Goal: Information Seeking & Learning: Learn about a topic

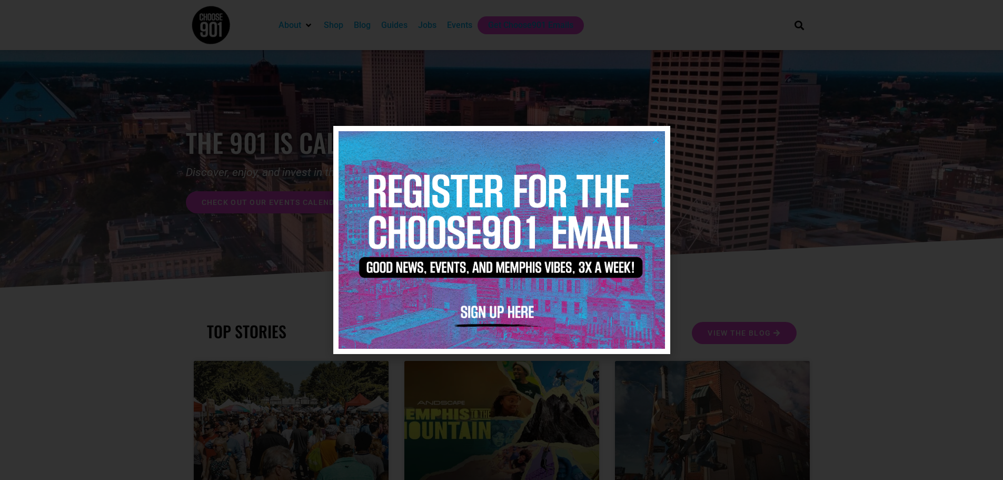
click at [659, 137] on icon "Close" at bounding box center [656, 140] width 8 height 8
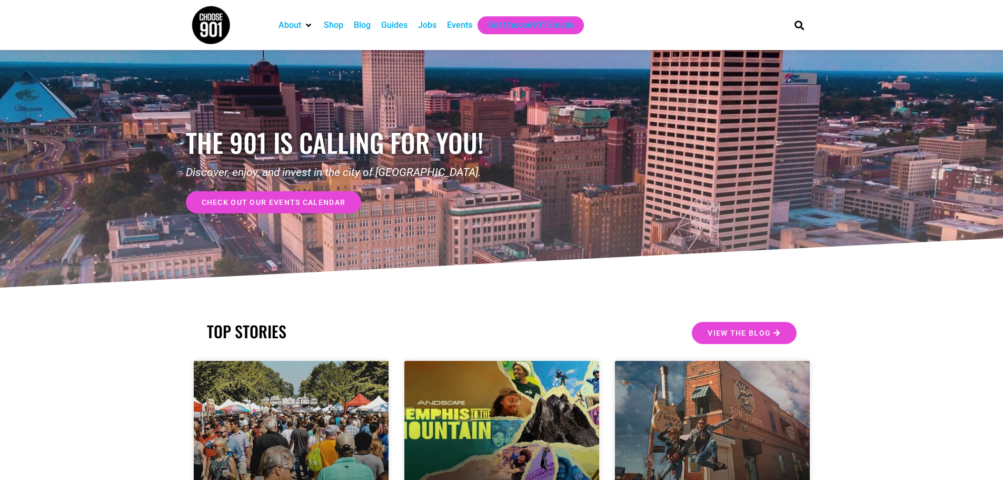
click at [452, 27] on div "Events" at bounding box center [459, 25] width 25 height 13
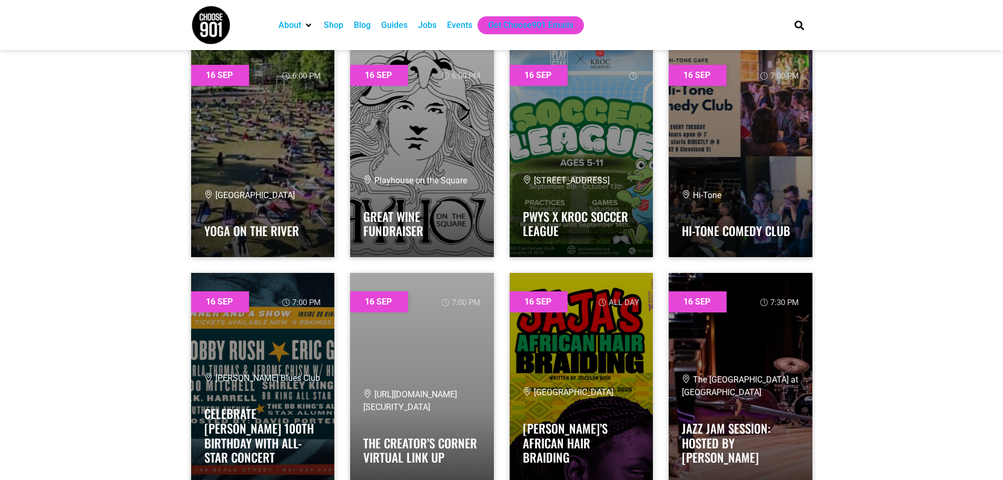
scroll to position [13527, 0]
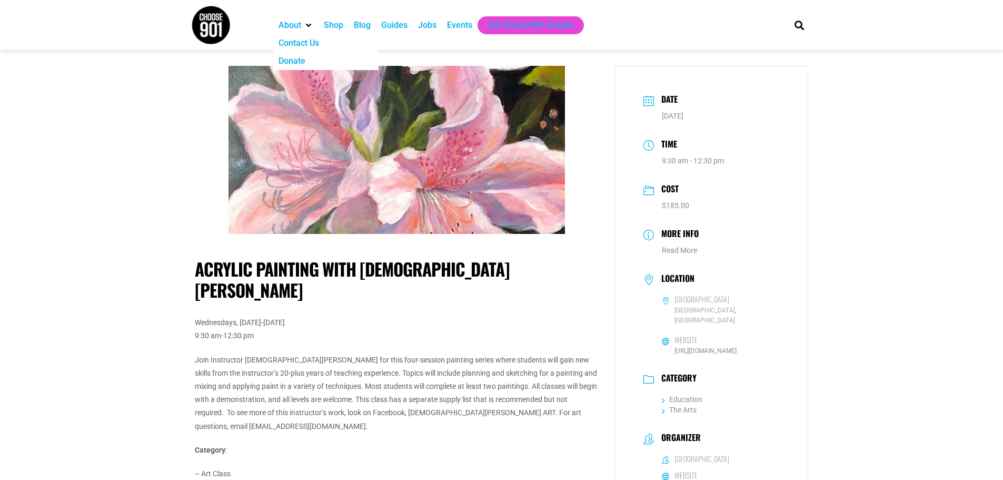
click at [222, 17] on img at bounding box center [210, 24] width 39 height 39
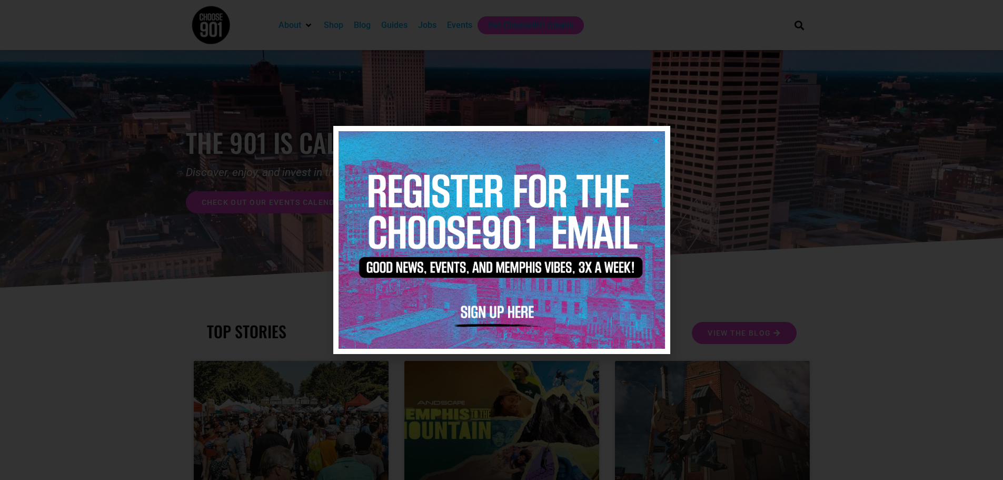
click at [654, 131] on div at bounding box center [502, 240] width 326 height 228
click at [653, 142] on icon "Close" at bounding box center [656, 140] width 8 height 8
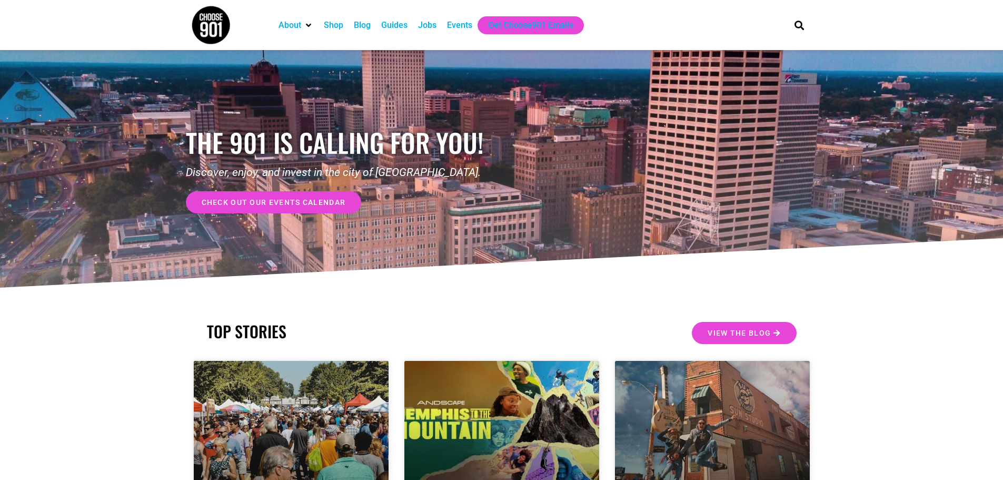
click at [424, 23] on div "Jobs" at bounding box center [427, 25] width 18 height 13
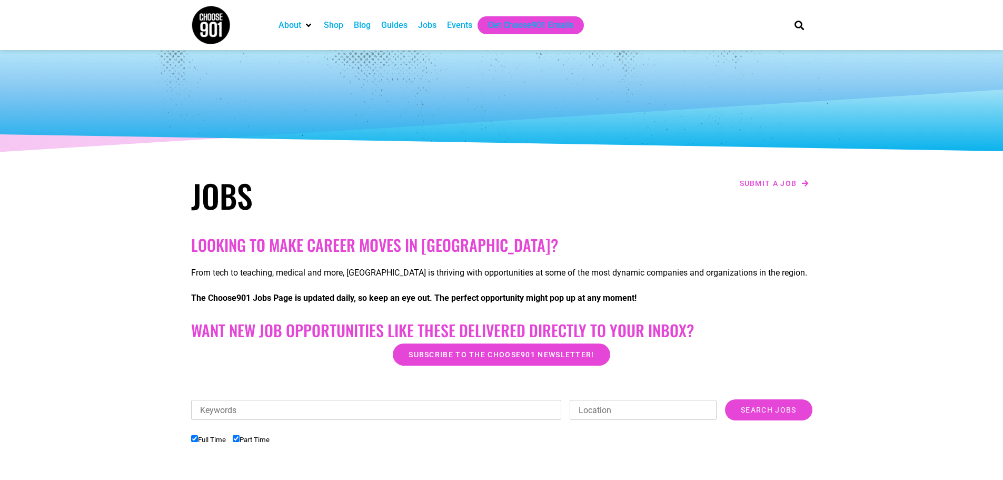
scroll to position [211, 0]
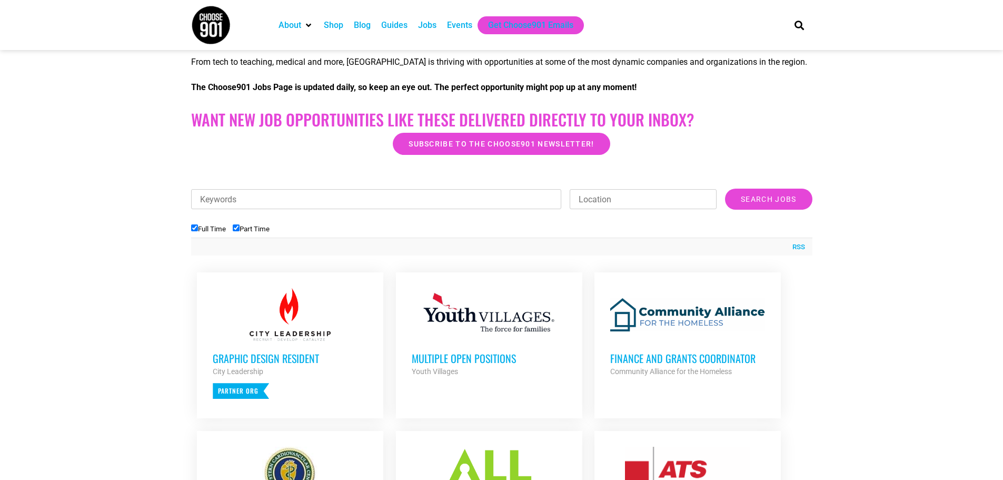
click at [236, 228] on input "Part Time" at bounding box center [236, 227] width 7 height 7
checkbox input "false"
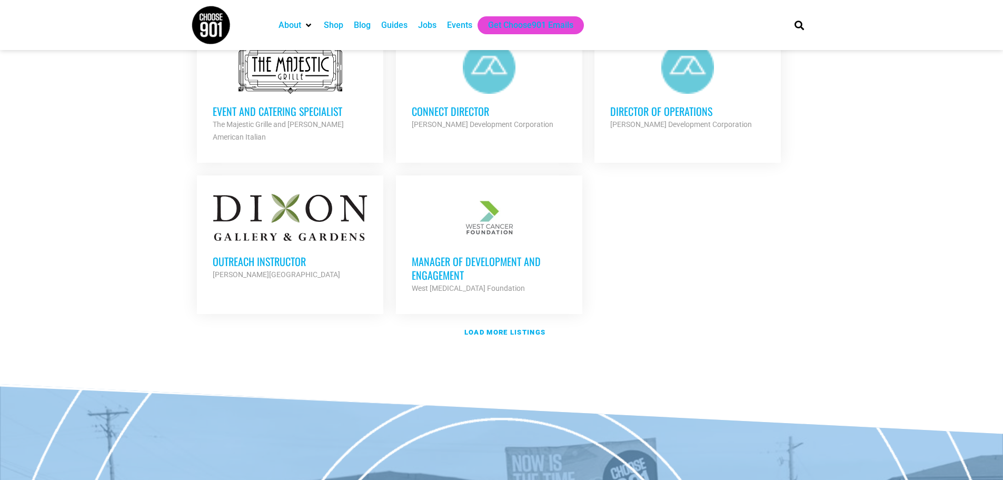
scroll to position [1201, 0]
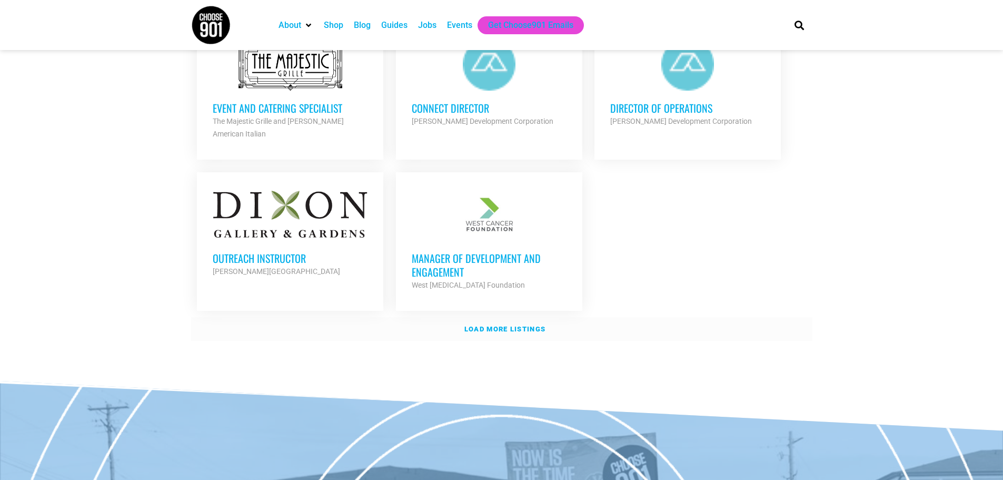
click at [486, 317] on link "Load more listings" at bounding box center [501, 329] width 621 height 24
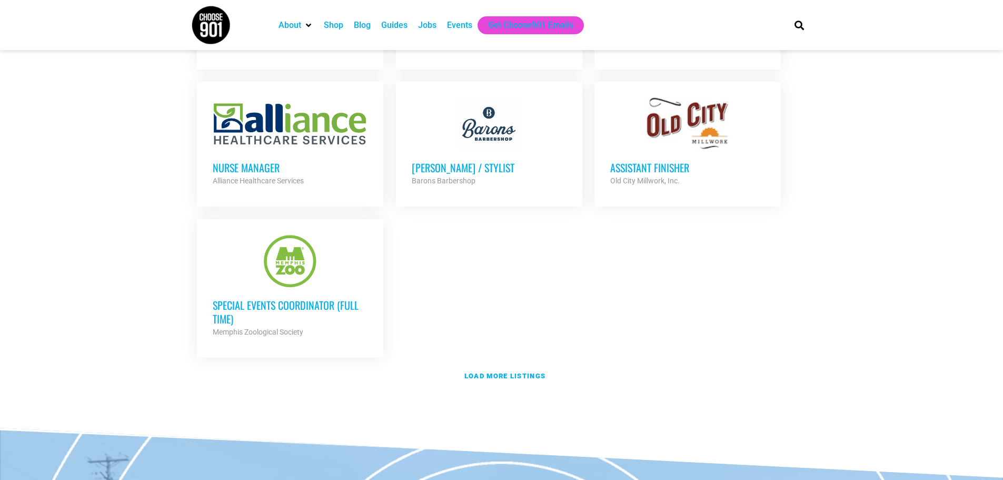
scroll to position [2201, 0]
